Goal: Task Accomplishment & Management: Manage account settings

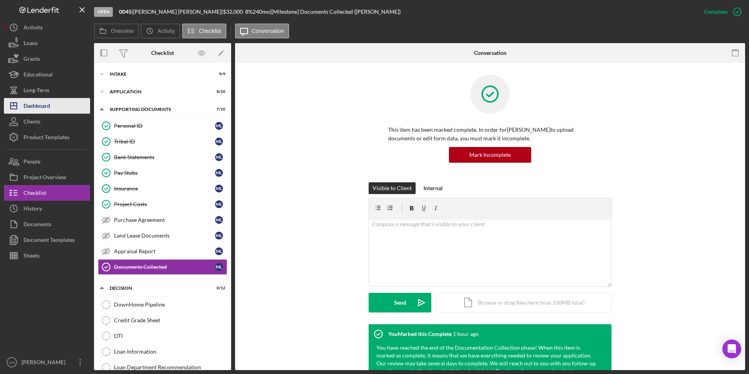
click at [47, 105] on div "Dashboard" at bounding box center [37, 107] width 27 height 18
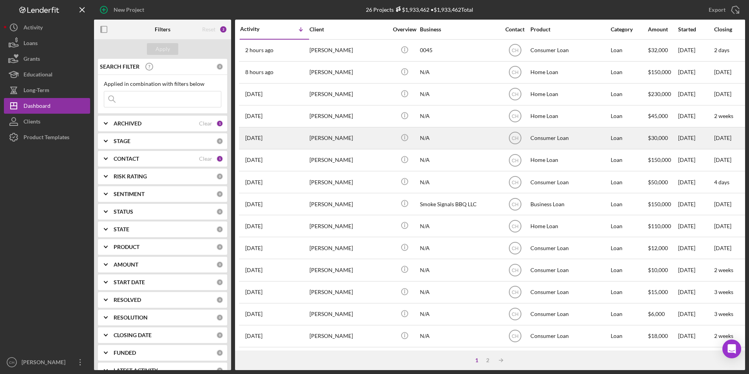
click at [319, 140] on div "[PERSON_NAME]" at bounding box center [349, 138] width 78 height 21
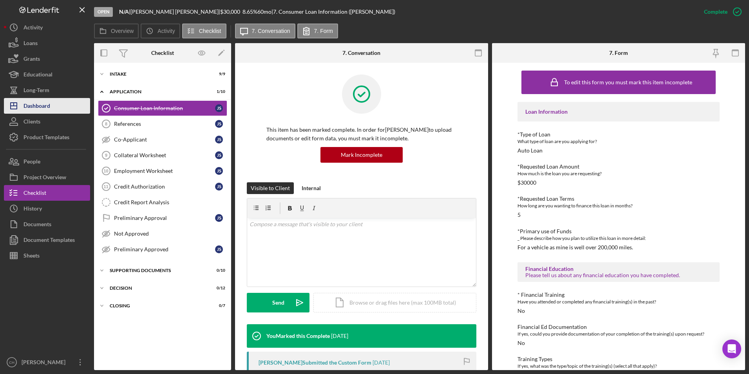
click at [47, 106] on div "Dashboard" at bounding box center [37, 107] width 27 height 18
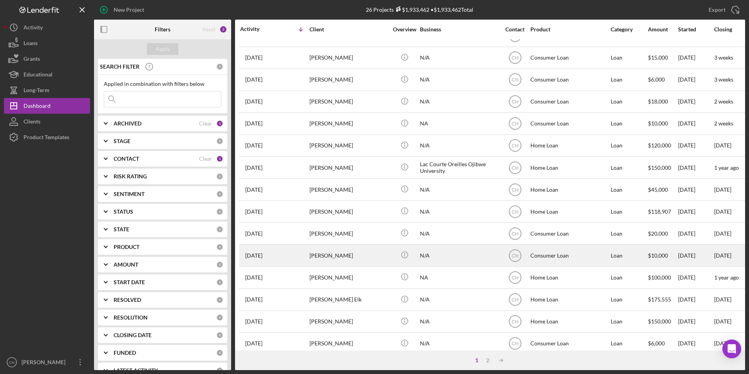
scroll to position [248, 0]
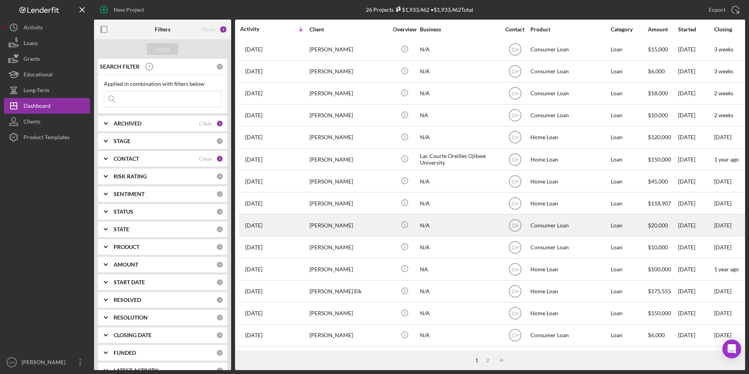
click at [340, 223] on div "[PERSON_NAME]" at bounding box center [349, 225] width 78 height 21
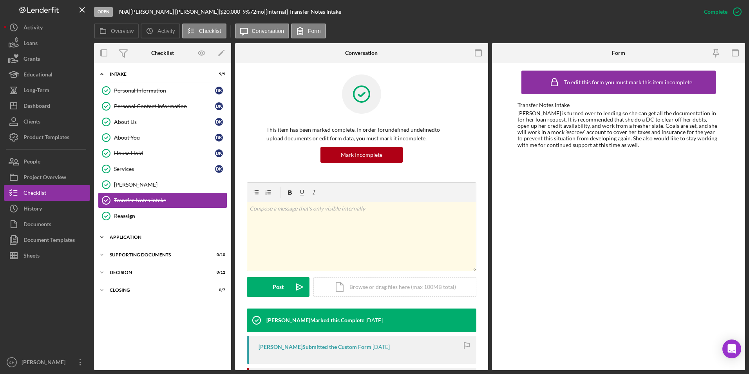
click at [138, 237] on div "Application" at bounding box center [166, 237] width 112 height 5
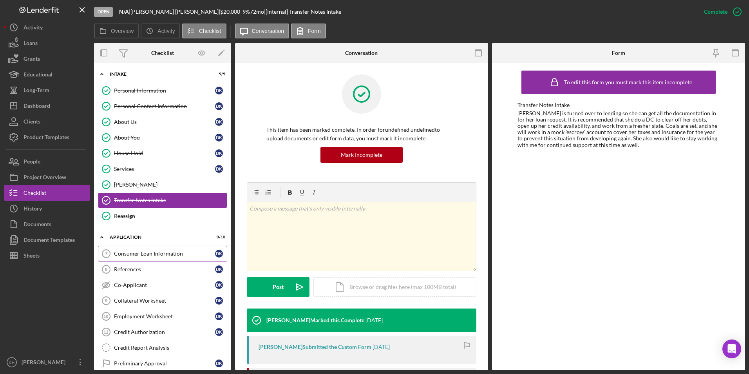
click at [141, 252] on div "Consumer Loan Information" at bounding box center [164, 253] width 101 height 6
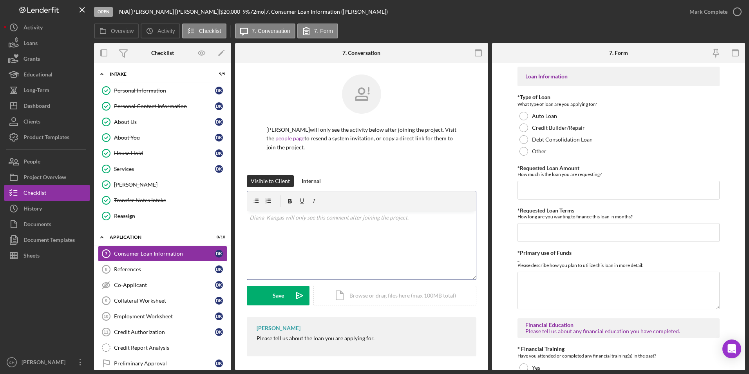
click at [261, 219] on p at bounding box center [362, 217] width 224 height 9
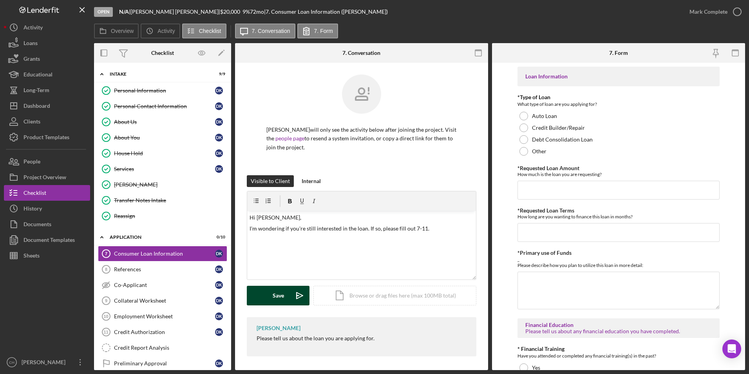
click at [282, 293] on div "Save" at bounding box center [278, 296] width 11 height 20
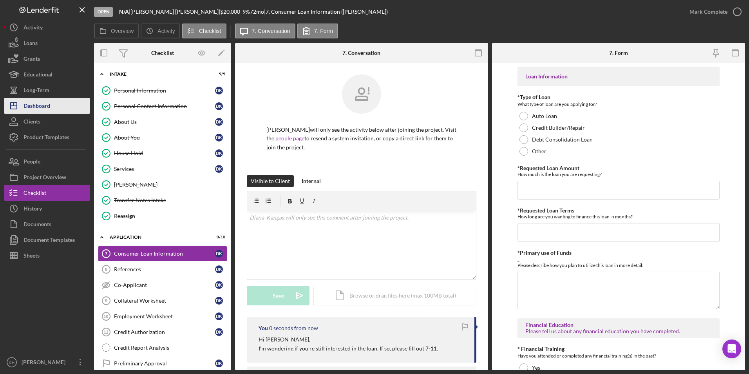
click at [49, 104] on div "Dashboard" at bounding box center [37, 107] width 27 height 18
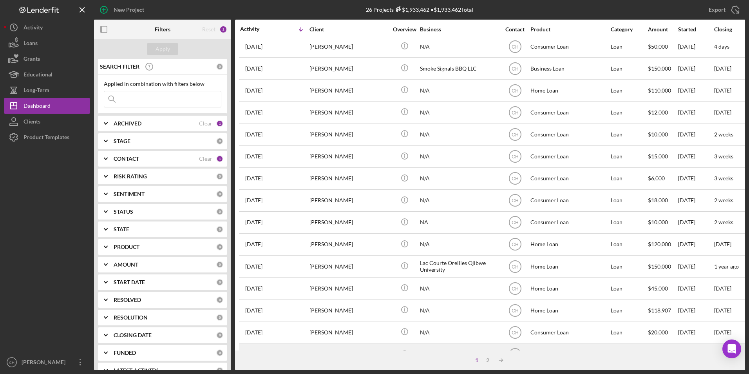
scroll to position [196, 0]
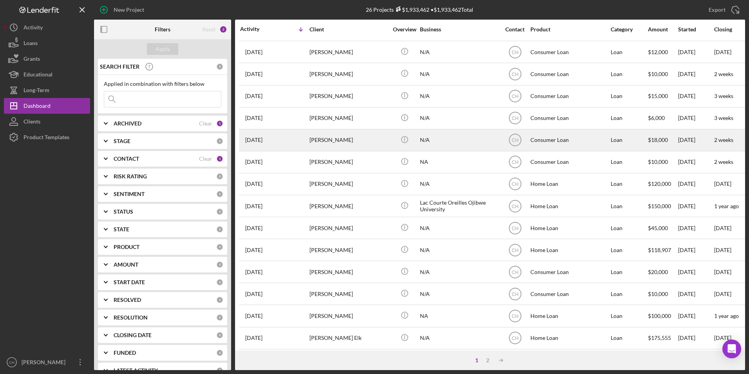
click at [338, 143] on div "[PERSON_NAME]" at bounding box center [349, 140] width 78 height 21
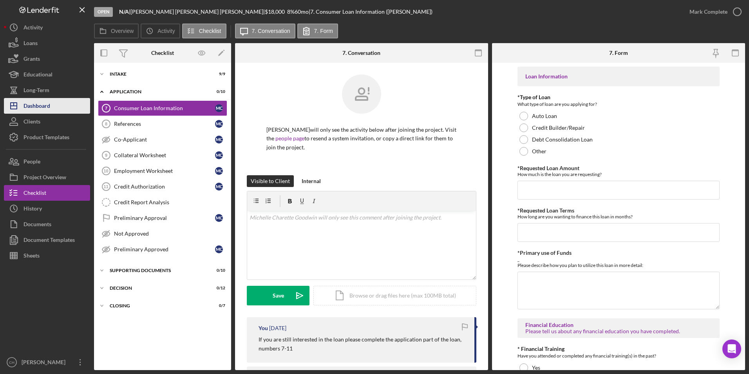
click at [43, 103] on div "Dashboard" at bounding box center [37, 107] width 27 height 18
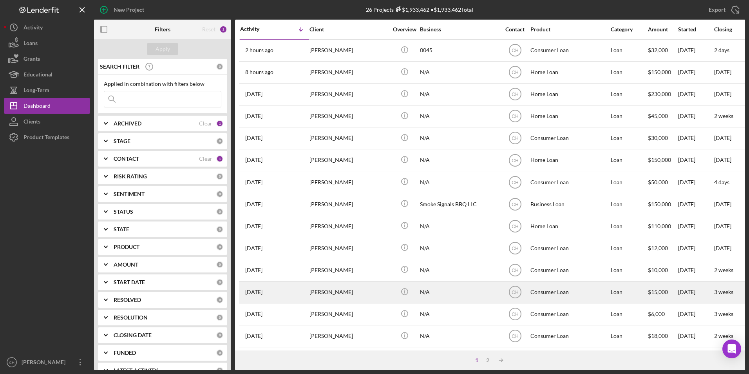
click at [327, 291] on div "[PERSON_NAME]" at bounding box center [349, 292] width 78 height 21
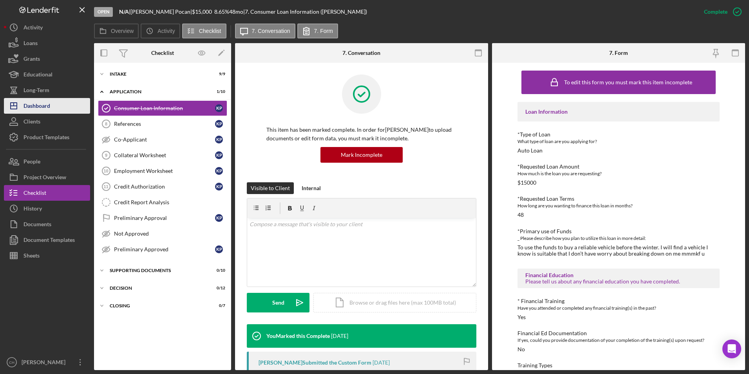
click at [53, 108] on button "Icon/Dashboard Dashboard" at bounding box center [47, 106] width 86 height 16
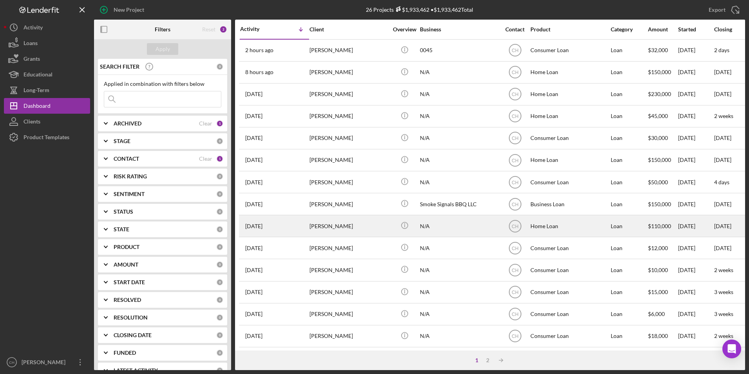
click at [339, 230] on div "[PERSON_NAME]" at bounding box center [349, 225] width 78 height 21
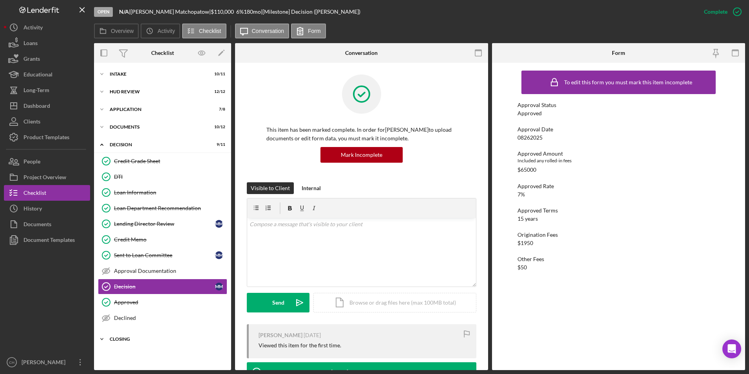
click at [125, 337] on div "Closing" at bounding box center [166, 339] width 112 height 5
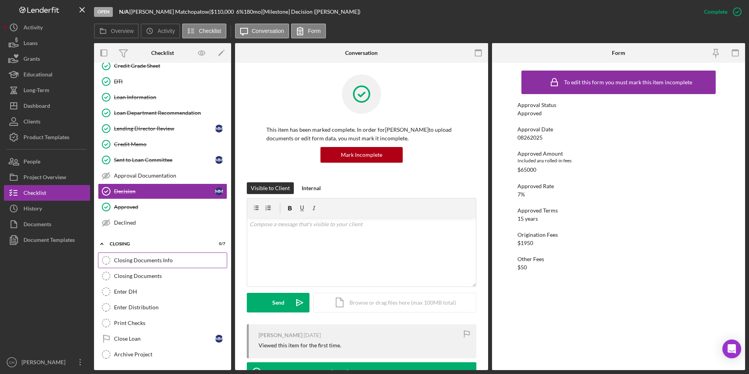
click at [161, 262] on div "Closing Documents Info" at bounding box center [170, 260] width 113 height 6
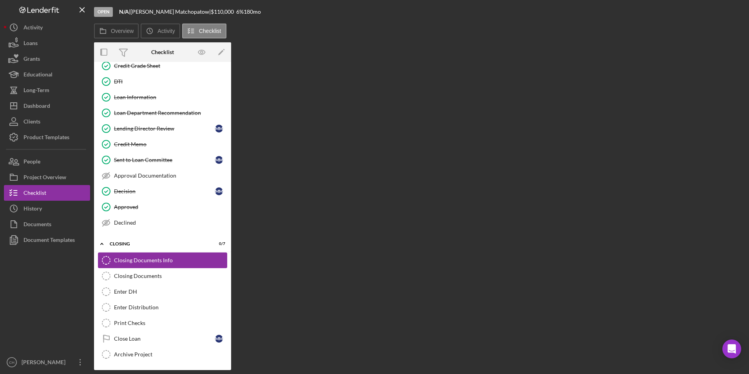
scroll to position [95, 0]
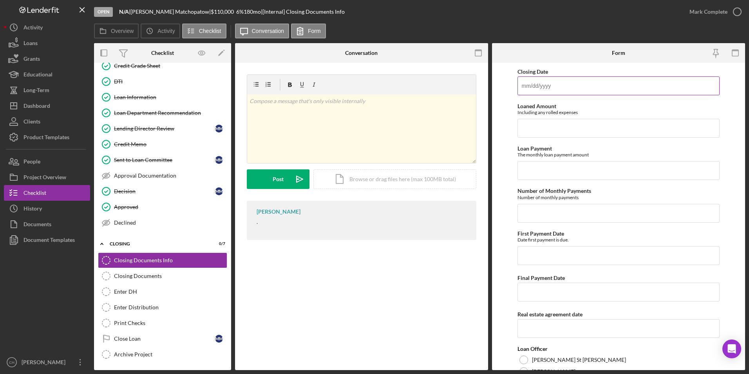
click at [570, 90] on input "Closing Date" at bounding box center [619, 85] width 203 height 19
type input "[DATE]"
click at [542, 130] on input "Loaned Amount" at bounding box center [619, 128] width 203 height 19
type input "$66,950"
type input "$601.77"
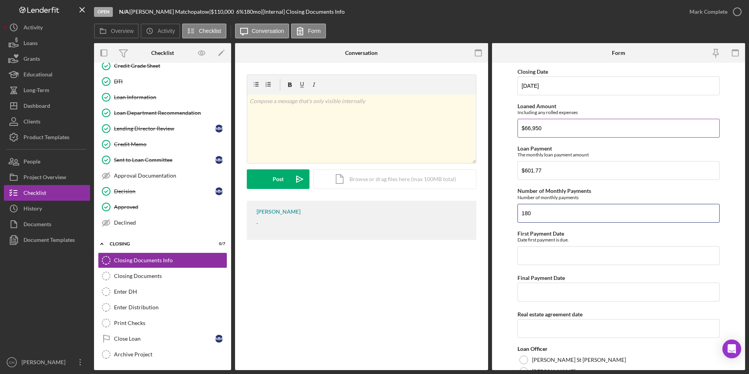
type input "180"
type input "[DATE]"
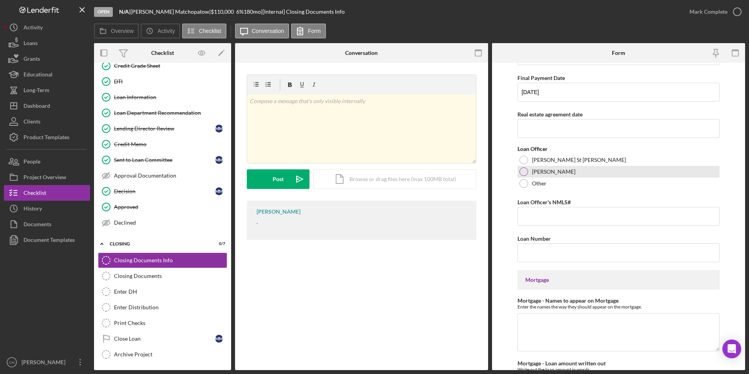
click at [521, 171] on div at bounding box center [524, 171] width 9 height 9
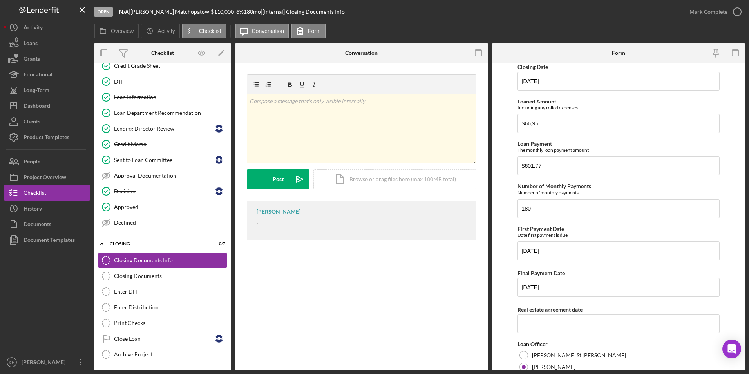
scroll to position [4, 0]
click at [531, 324] on input "Real estate agreement date" at bounding box center [619, 324] width 203 height 19
type input "[DATE]"
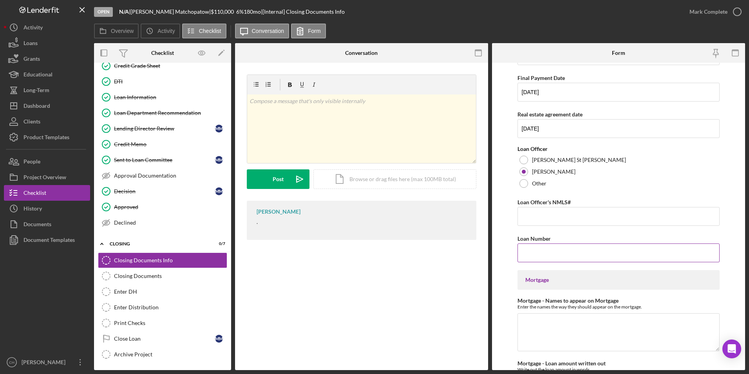
click at [535, 253] on input "Loan Number" at bounding box center [619, 252] width 203 height 19
type input "909"
click at [533, 319] on textarea "Mortgage - Names to appear on Mortgage" at bounding box center [619, 332] width 203 height 38
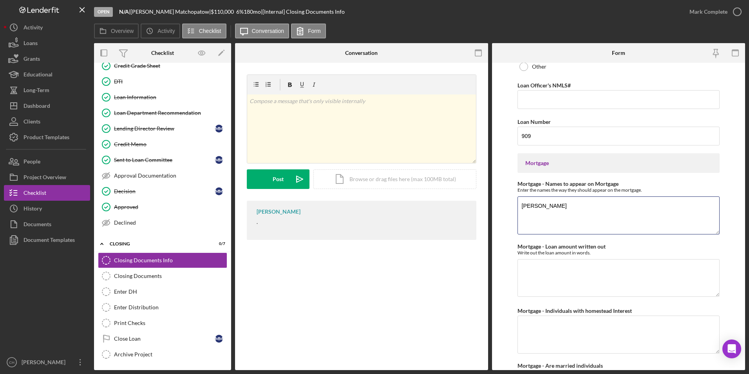
scroll to position [435, 0]
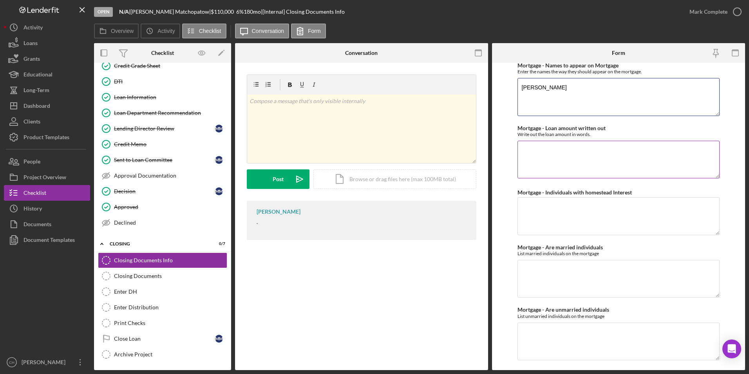
type textarea "[PERSON_NAME]"
click at [528, 147] on textarea "Mortgage - Loan amount written out" at bounding box center [619, 160] width 203 height 38
type textarea "Sixty-six thousand, nine hundred and fifty dollars and 00/100"
click at [524, 205] on textarea "Mortgage - Individuals with homestead Interest" at bounding box center [619, 216] width 203 height 38
type textarea "[PERSON_NAME]"
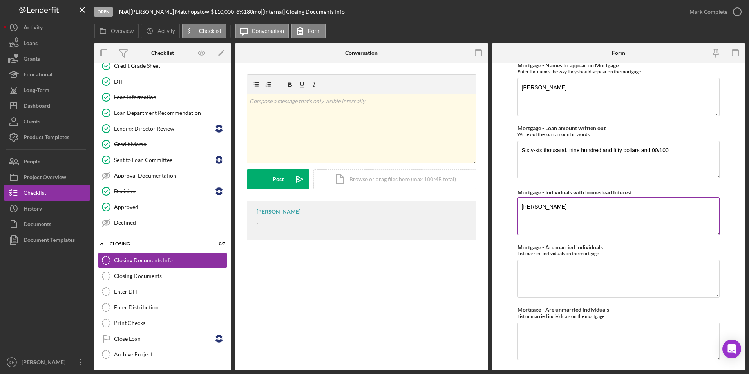
scroll to position [607, 0]
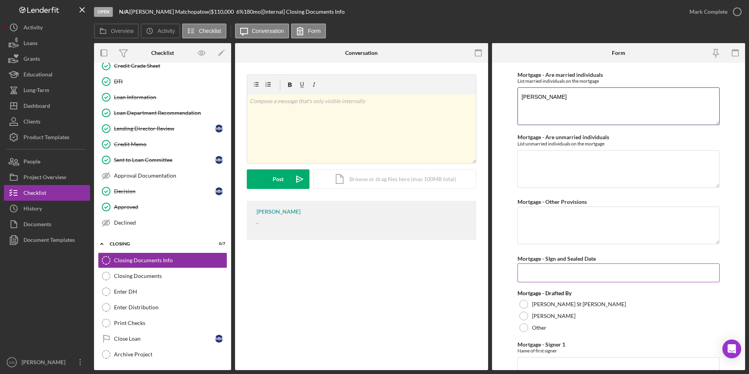
type textarea "[PERSON_NAME]"
click at [529, 272] on input "Mortgage - SIgn and Sealed Date" at bounding box center [619, 272] width 203 height 19
type input "[DATE]"
click at [523, 314] on div at bounding box center [524, 315] width 9 height 9
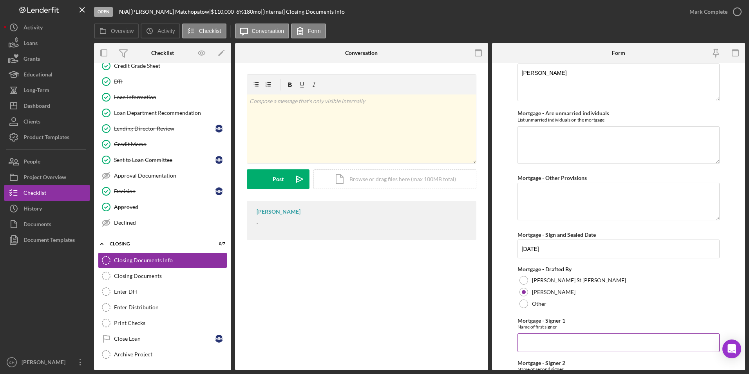
scroll to position [686, 0]
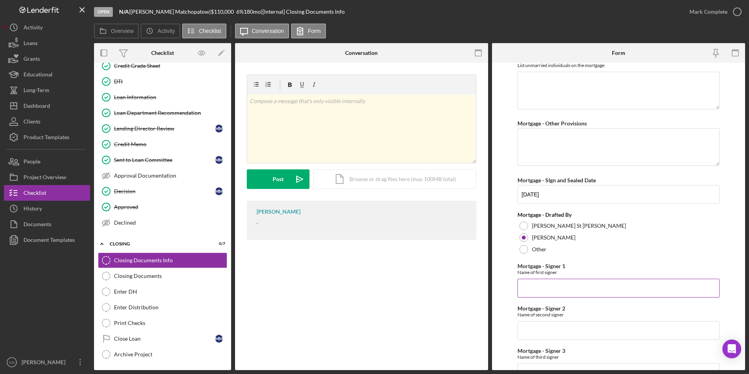
click at [548, 291] on input "Mortgage - Signer 1" at bounding box center [619, 288] width 203 height 19
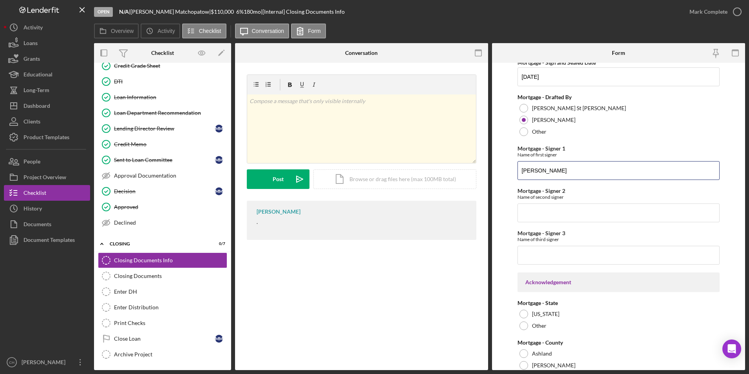
scroll to position [842, 0]
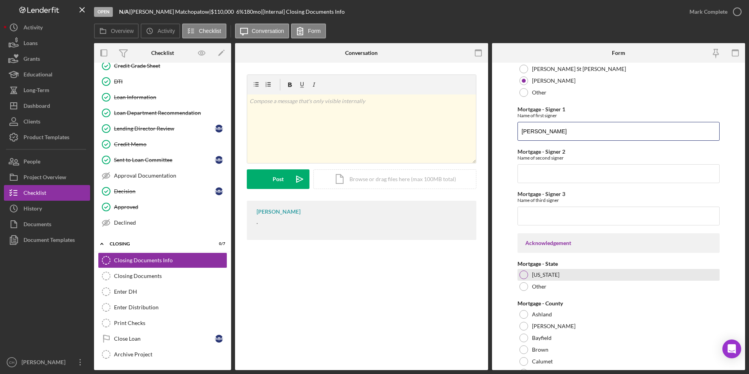
type input "[PERSON_NAME]"
click at [525, 274] on div at bounding box center [524, 274] width 9 height 9
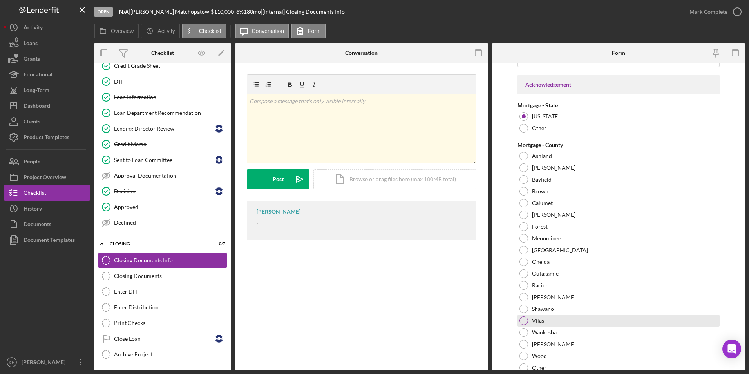
scroll to position [1033, 0]
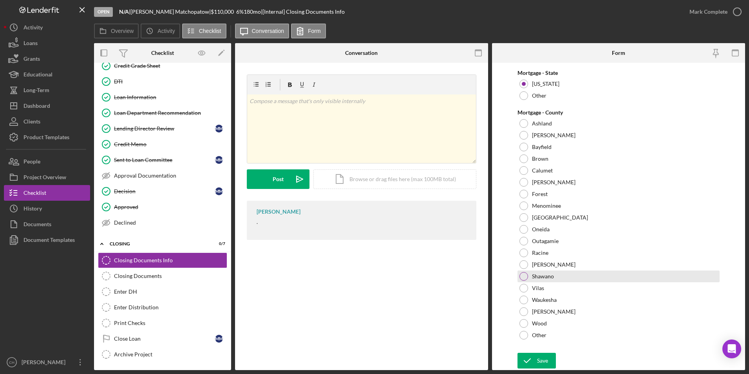
drag, startPoint x: 524, startPoint y: 275, endPoint x: 524, endPoint y: 288, distance: 12.9
click at [524, 275] on div at bounding box center [524, 276] width 9 height 9
click at [532, 362] on icon "submit" at bounding box center [528, 361] width 20 height 20
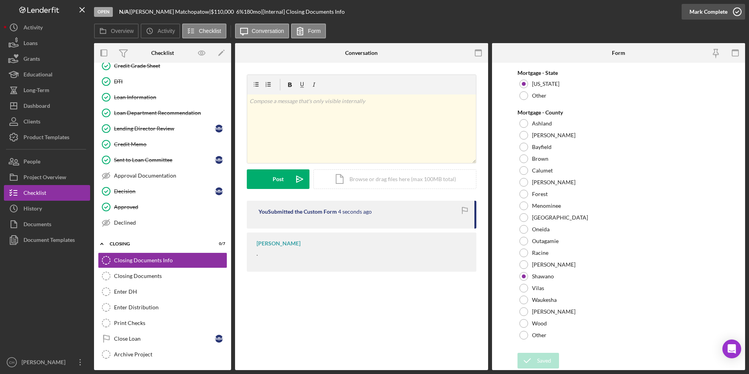
click at [709, 11] on div "Mark Complete" at bounding box center [709, 12] width 38 height 16
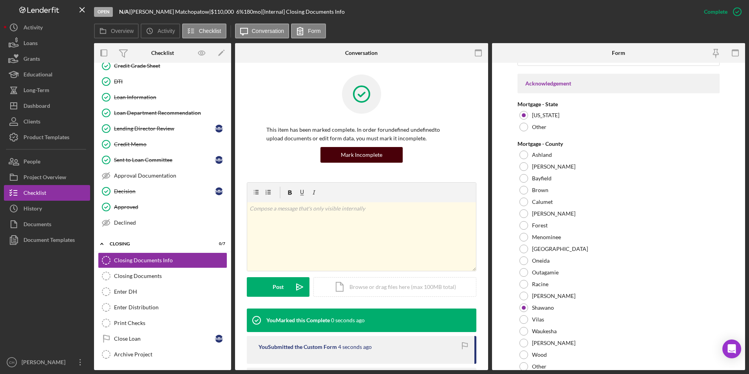
scroll to position [1064, 0]
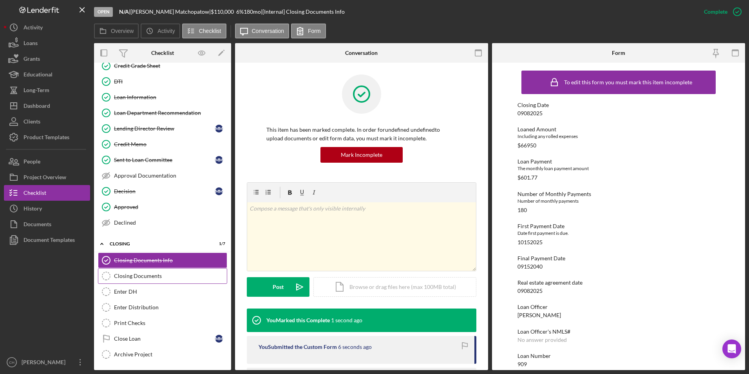
click at [150, 272] on link "Closing Documents Closing Documents" at bounding box center [162, 276] width 129 height 16
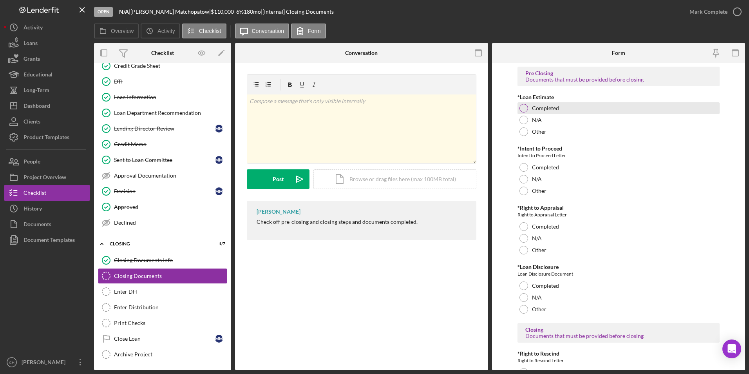
click at [521, 107] on div at bounding box center [524, 108] width 9 height 9
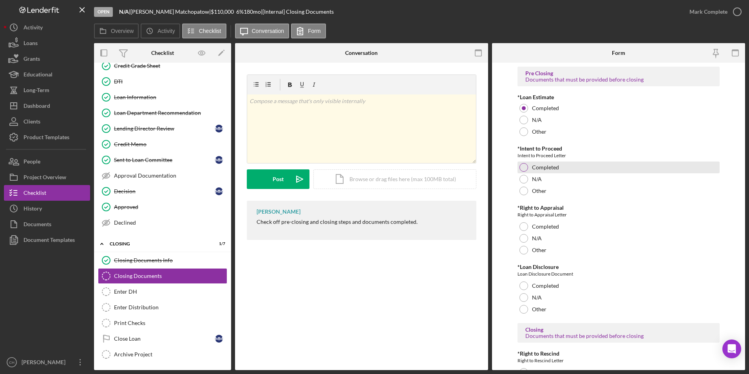
click at [522, 167] on div at bounding box center [524, 167] width 9 height 9
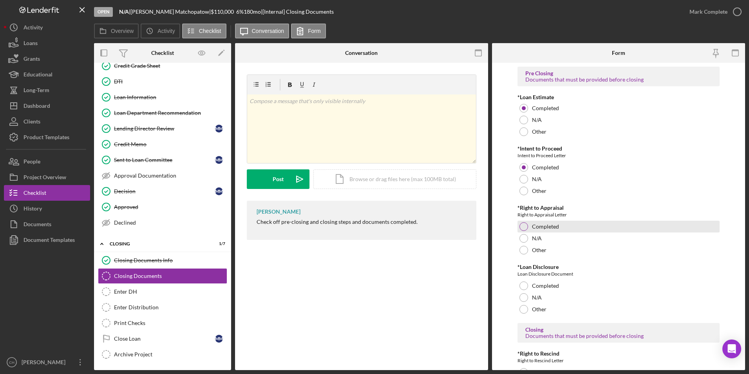
click at [525, 227] on div at bounding box center [524, 226] width 9 height 9
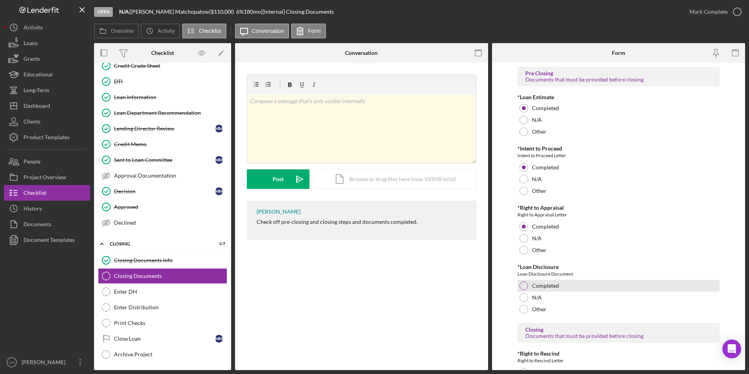
click at [524, 284] on div at bounding box center [524, 285] width 9 height 9
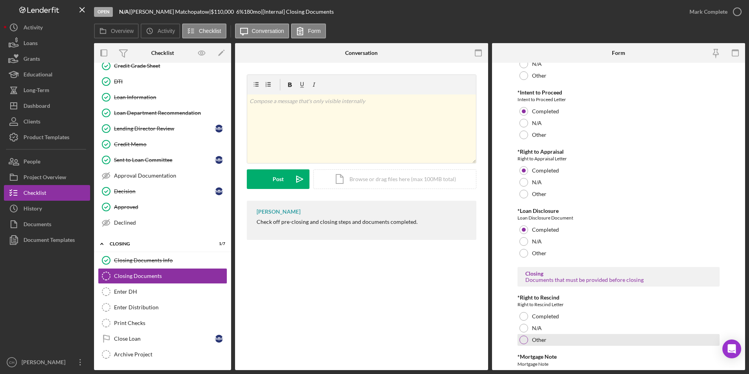
scroll to position [157, 0]
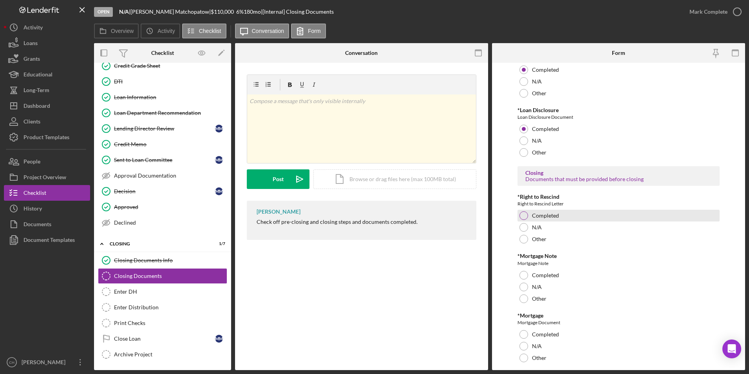
click at [526, 215] on div at bounding box center [524, 215] width 9 height 9
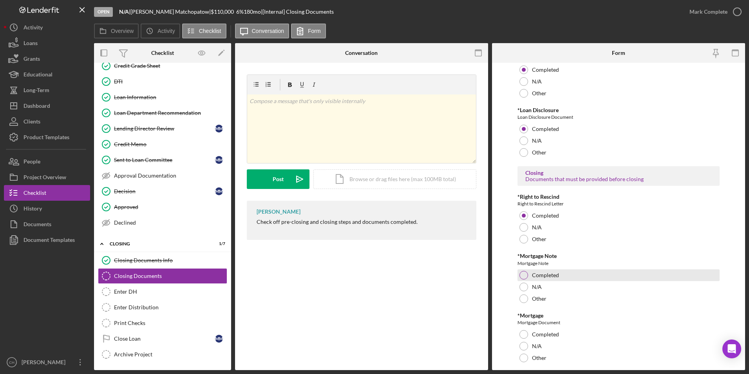
click at [523, 273] on div at bounding box center [524, 275] width 9 height 9
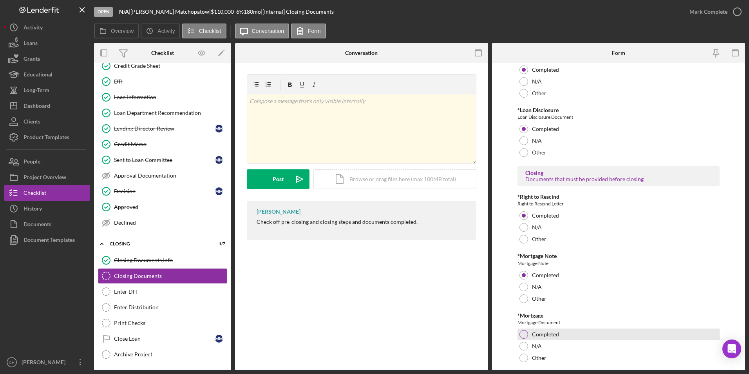
click at [525, 332] on div at bounding box center [524, 334] width 9 height 9
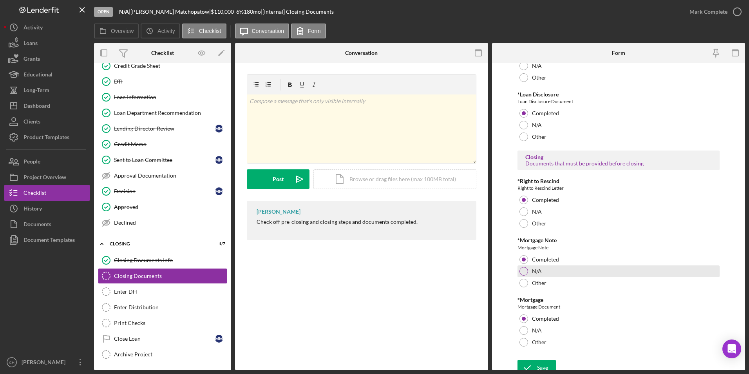
scroll to position [179, 0]
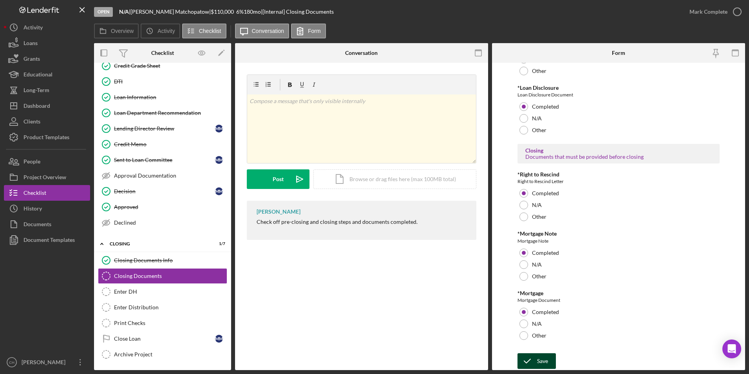
click at [539, 355] on div "Save" at bounding box center [542, 361] width 11 height 16
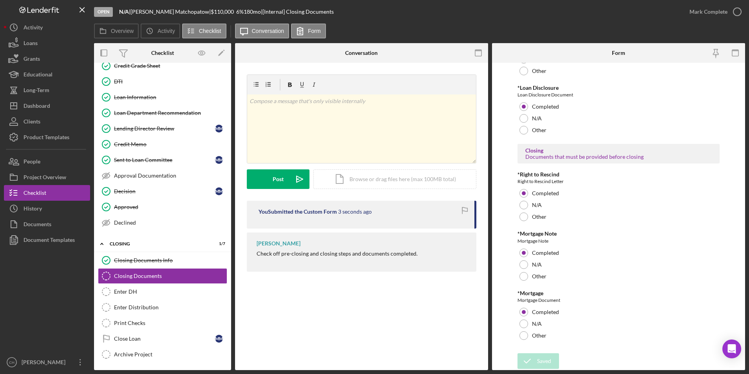
click at [706, 12] on div "Mark Complete" at bounding box center [709, 12] width 38 height 16
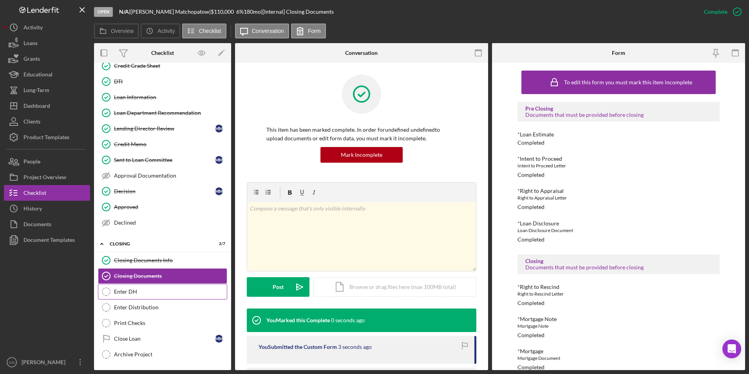
click at [129, 296] on link "Enter DH Enter DH" at bounding box center [162, 292] width 129 height 16
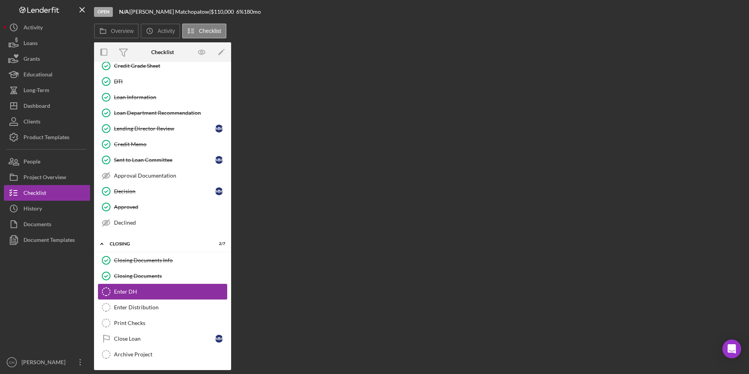
scroll to position [95, 0]
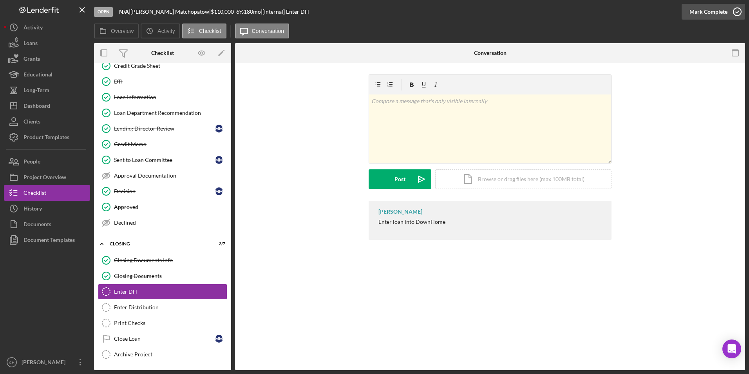
click at [707, 17] on div "Mark Complete" at bounding box center [709, 12] width 38 height 16
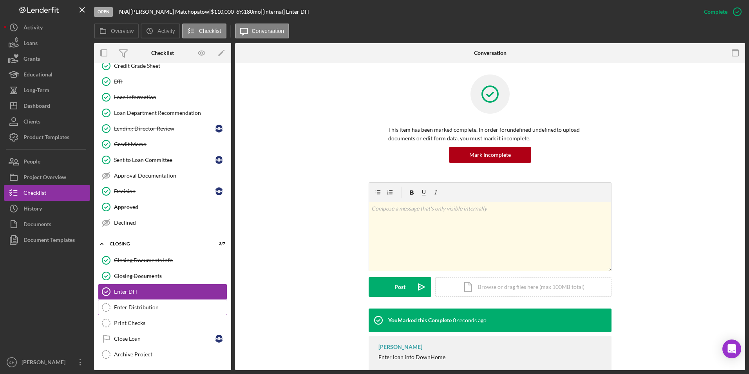
click at [148, 308] on div "Enter Distribution" at bounding box center [170, 307] width 113 height 6
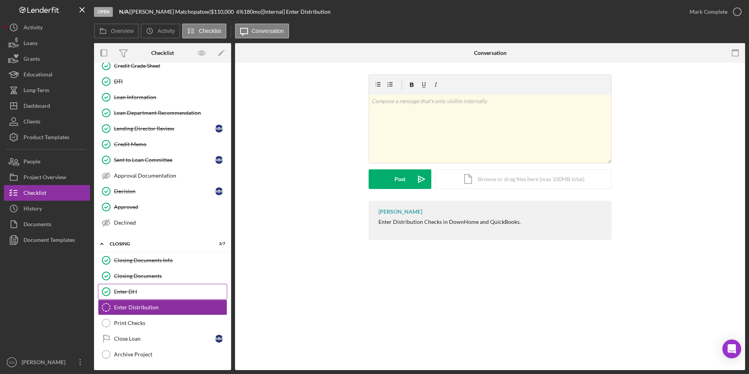
scroll to position [95, 0]
click at [706, 9] on div "Mark Complete" at bounding box center [709, 12] width 38 height 16
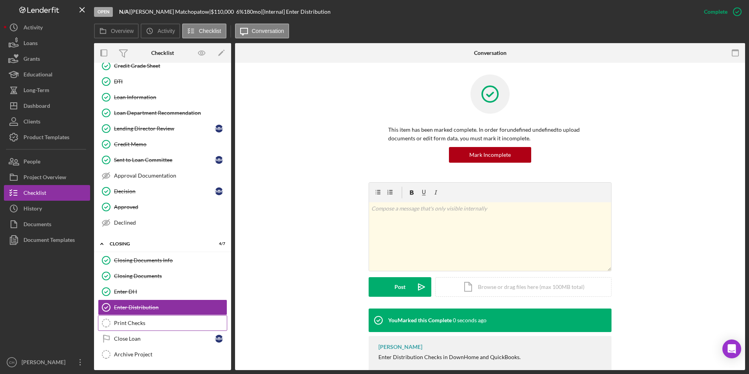
click at [141, 321] on div "Print Checks" at bounding box center [170, 323] width 113 height 6
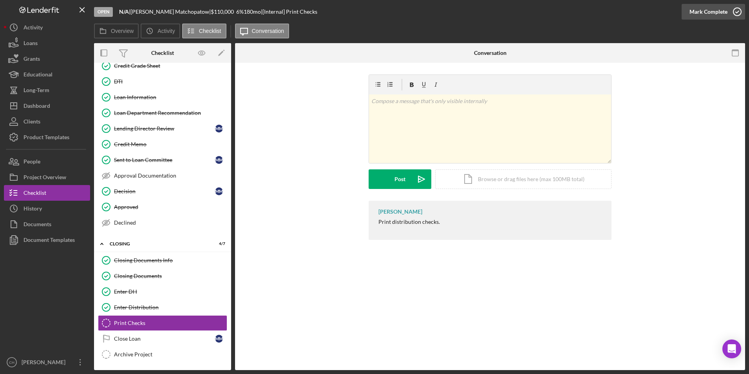
click at [717, 8] on div "Mark Complete" at bounding box center [709, 12] width 38 height 16
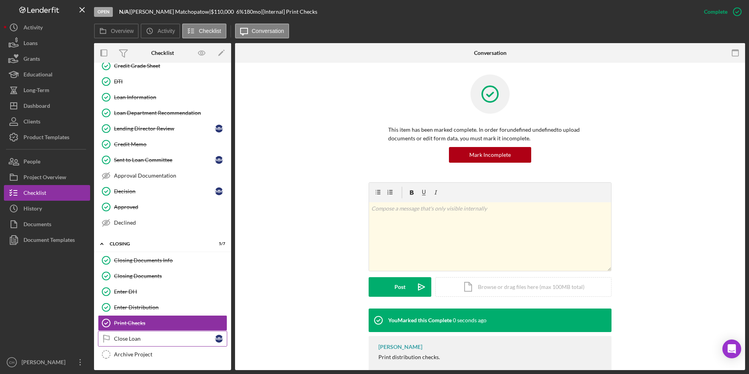
click at [128, 339] on div "Close Loan" at bounding box center [164, 338] width 101 height 6
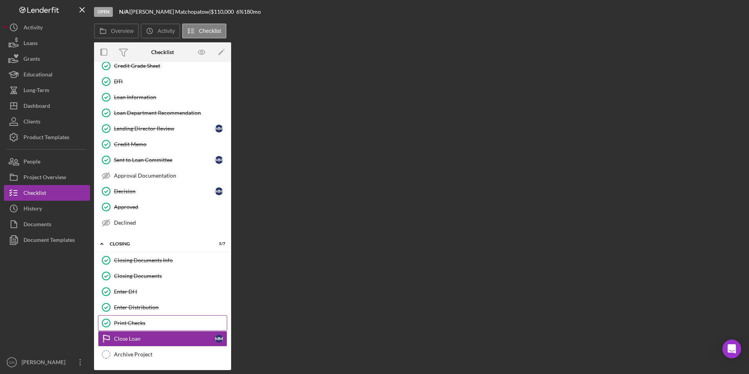
scroll to position [95, 0]
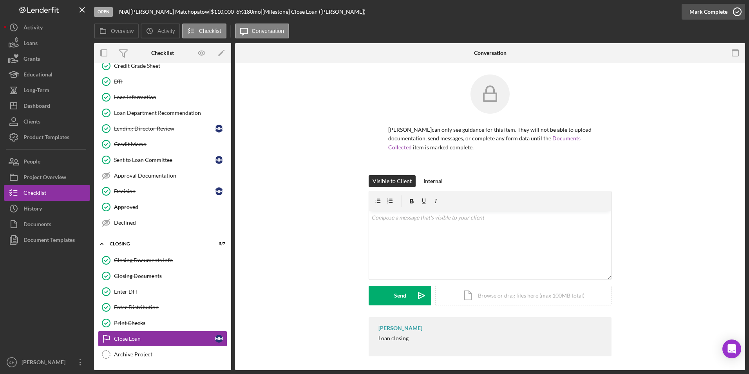
click at [709, 9] on div "Mark Complete" at bounding box center [709, 12] width 38 height 16
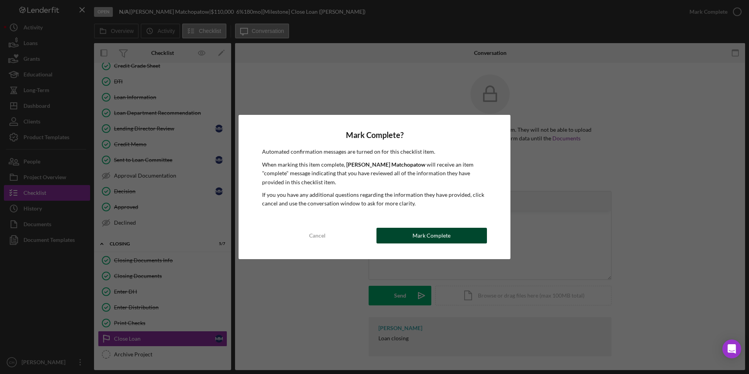
click at [451, 237] on button "Mark Complete" at bounding box center [432, 236] width 110 height 16
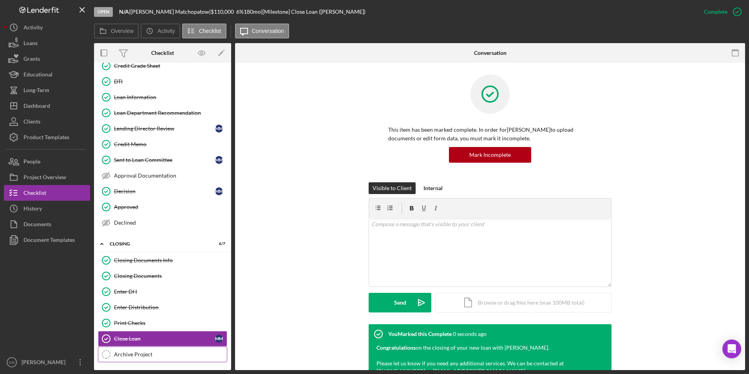
click at [140, 356] on div "Archive Project" at bounding box center [170, 354] width 113 height 6
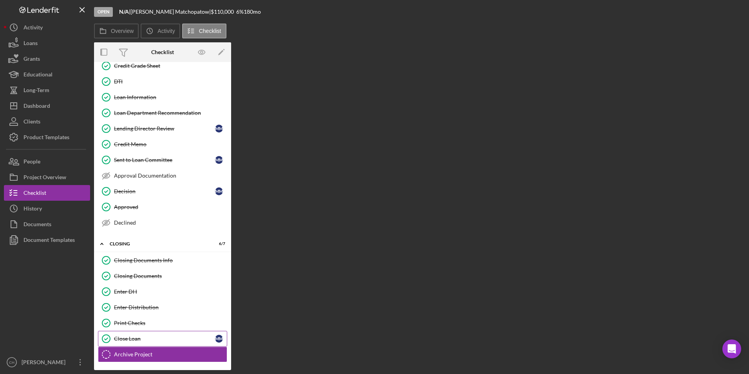
scroll to position [95, 0]
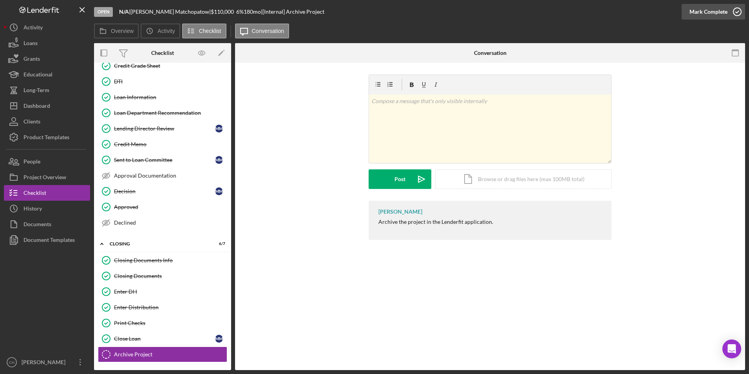
click at [714, 11] on div "Mark Complete" at bounding box center [709, 12] width 38 height 16
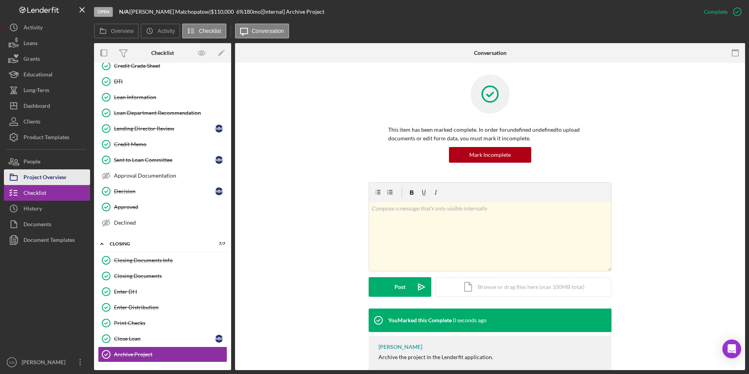
click at [35, 177] on div "Project Overview" at bounding box center [45, 178] width 43 height 18
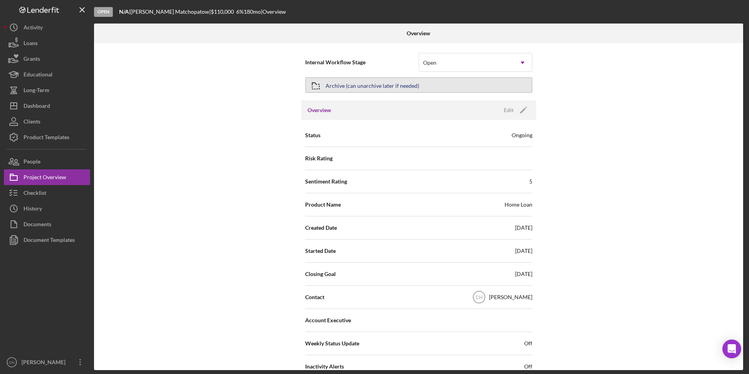
click at [360, 82] on div "Archive (can unarchive later if needed)" at bounding box center [373, 85] width 94 height 14
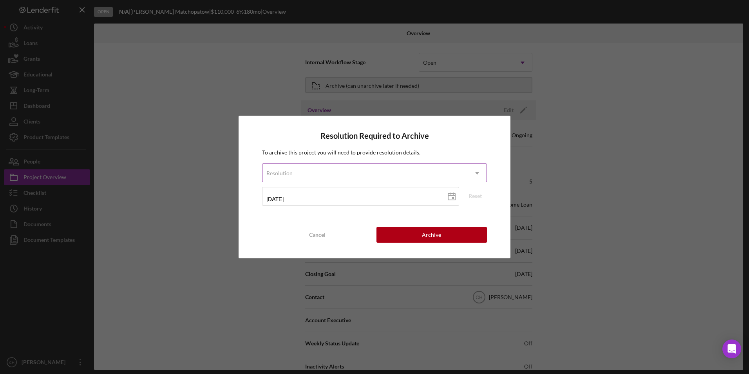
click at [298, 178] on div "Resolution" at bounding box center [364, 173] width 205 height 18
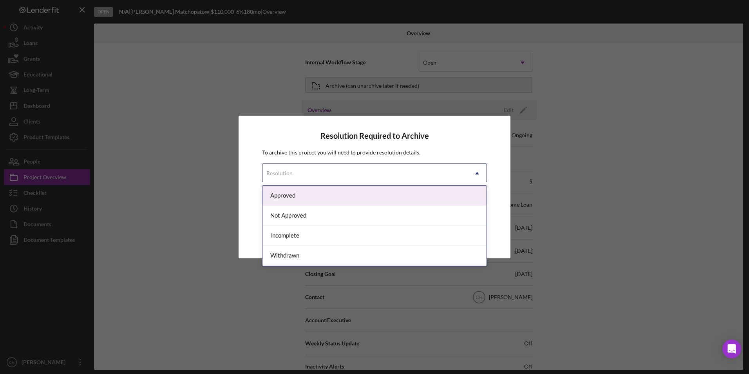
click at [292, 199] on div "Approved" at bounding box center [374, 196] width 224 height 20
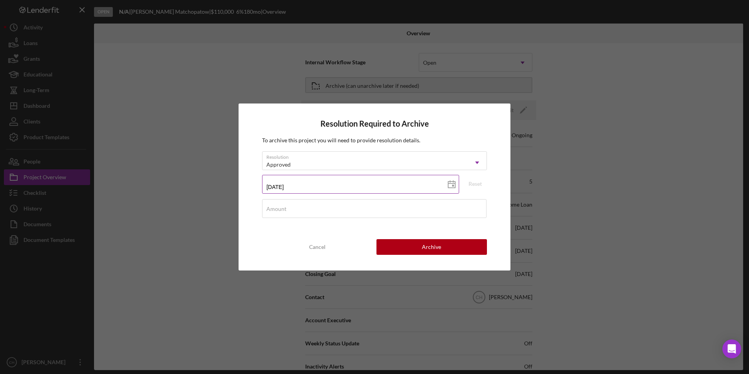
click at [453, 182] on icon at bounding box center [452, 185] width 20 height 20
type input "[DATE]"
click at [402, 247] on button "Archive" at bounding box center [432, 247] width 110 height 16
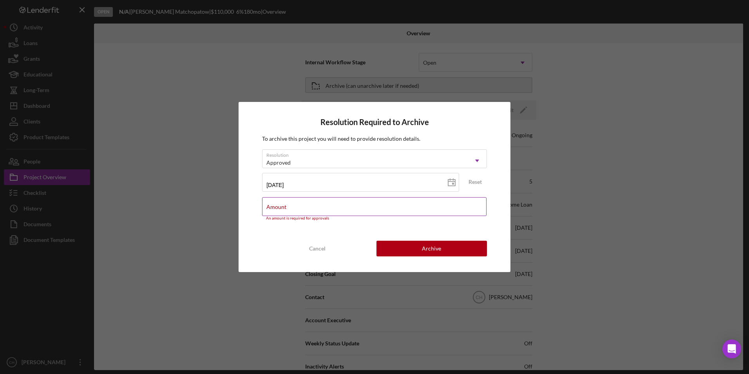
click at [275, 201] on div "Amount An amount is required for approvals" at bounding box center [374, 209] width 225 height 24
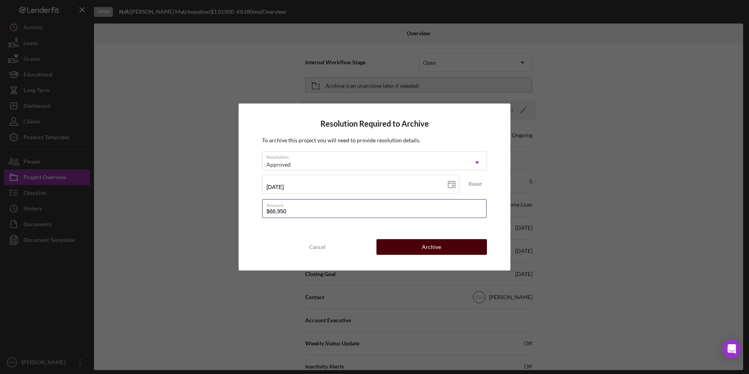
type input "$66,950"
click at [405, 245] on button "Archive" at bounding box center [432, 247] width 110 height 16
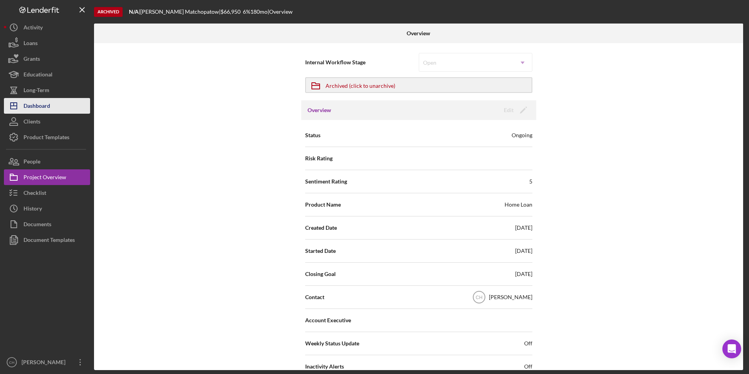
click at [33, 107] on div "Dashboard" at bounding box center [37, 107] width 27 height 18
